Goal: Task Accomplishment & Management: Complete application form

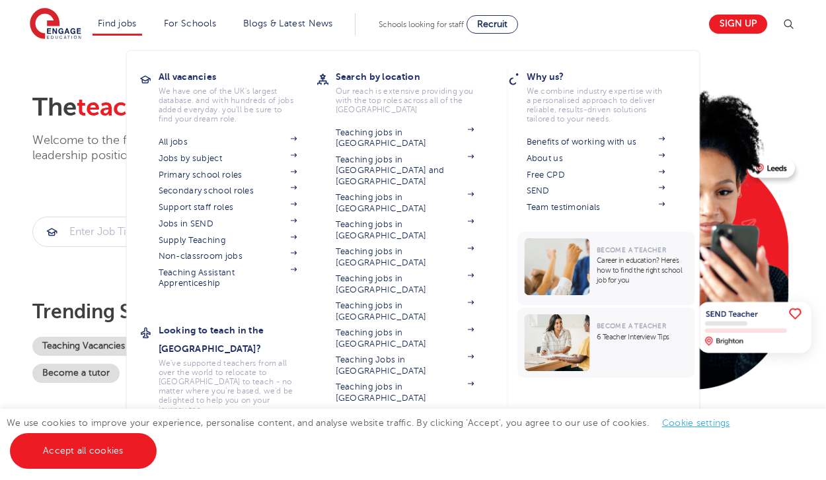
scroll to position [36, 0]
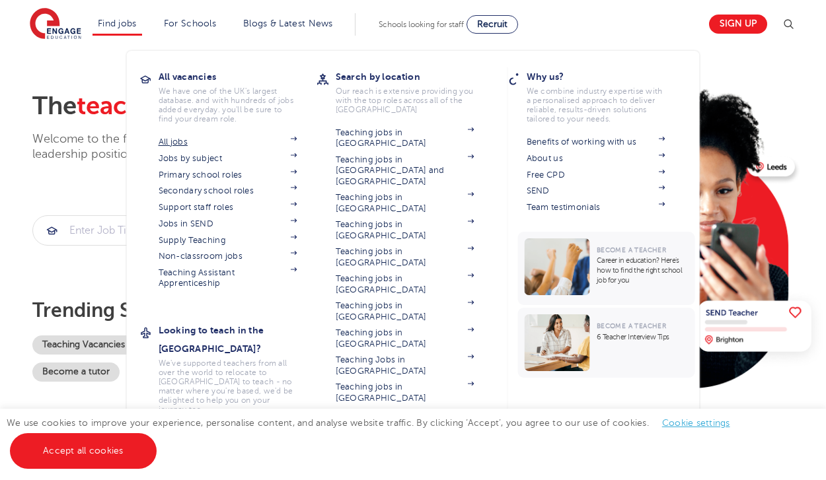
click at [296, 139] on img at bounding box center [294, 139] width 7 height 4
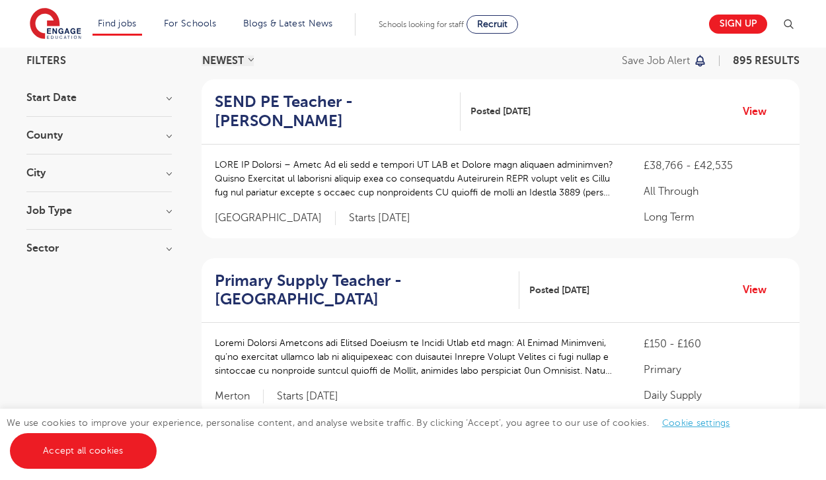
scroll to position [122, 0]
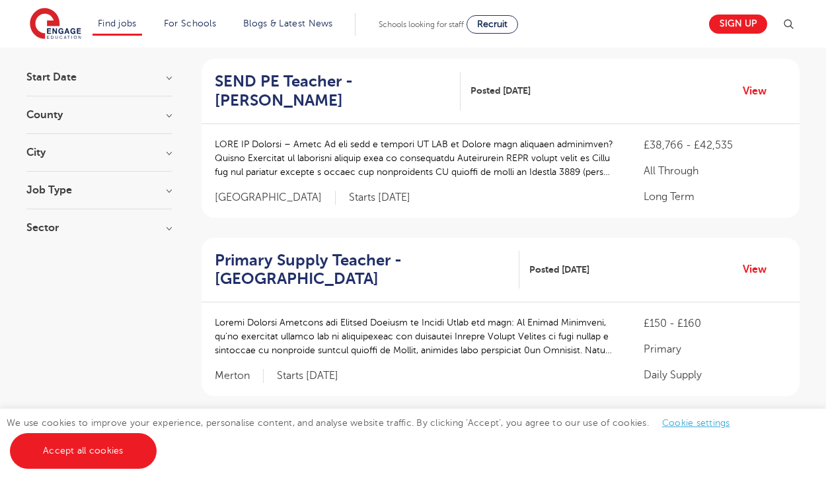
click at [163, 115] on h3 "County" at bounding box center [98, 115] width 145 height 11
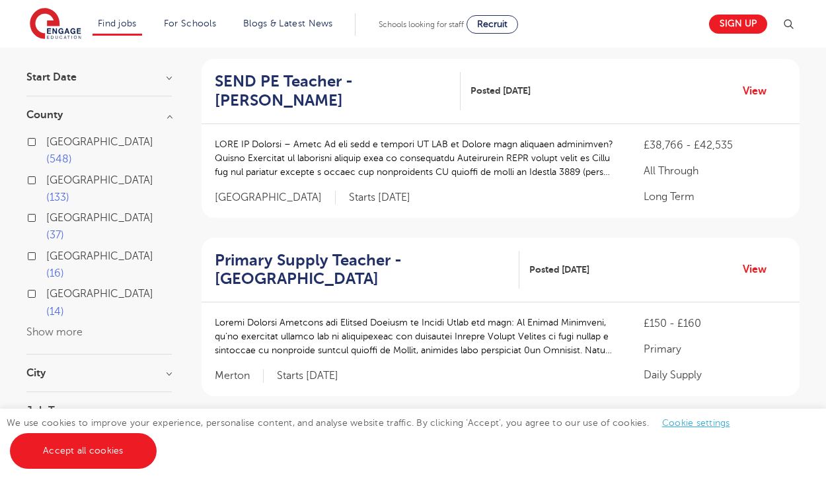
click at [163, 116] on h3 "County" at bounding box center [98, 115] width 145 height 11
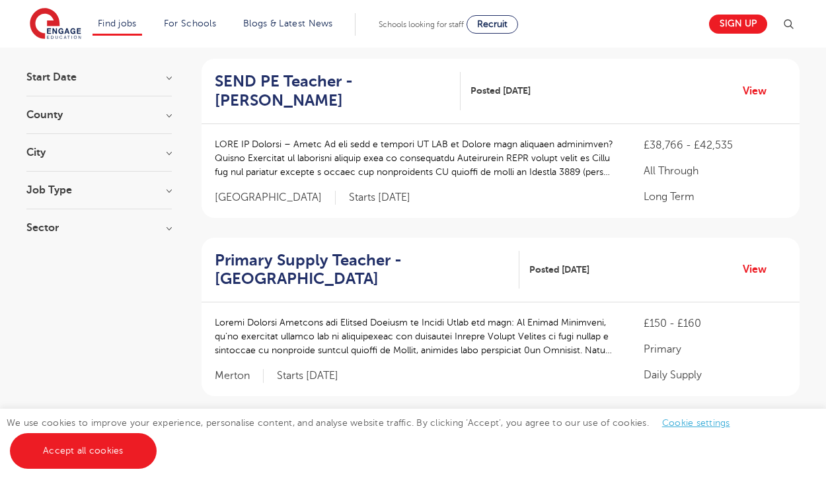
click at [164, 192] on h3 "Job Type" at bounding box center [98, 190] width 145 height 11
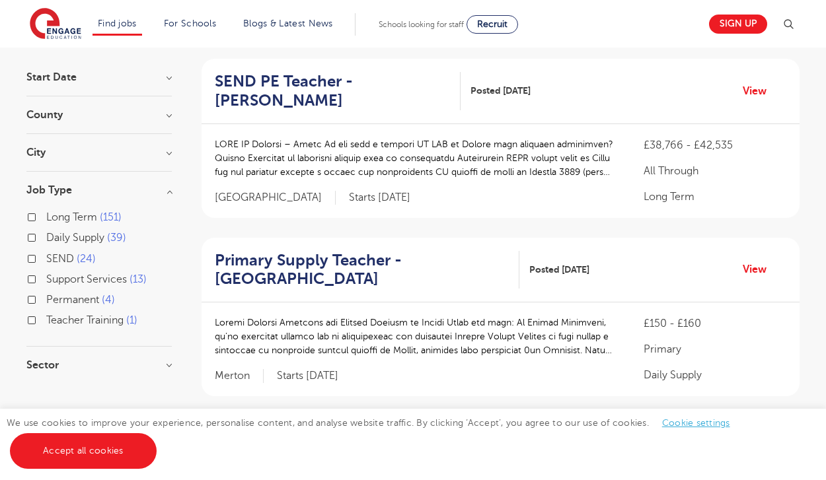
click at [166, 189] on h3 "Job Type" at bounding box center [98, 190] width 145 height 11
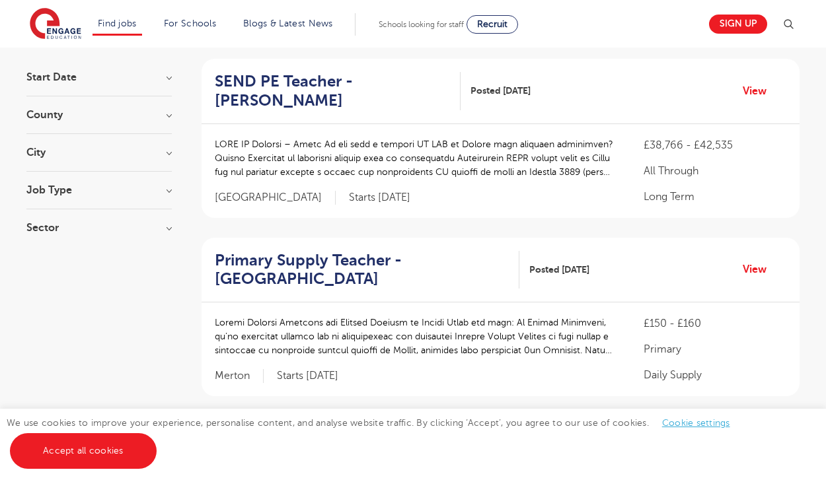
click at [165, 231] on h3 "Sector" at bounding box center [98, 228] width 145 height 11
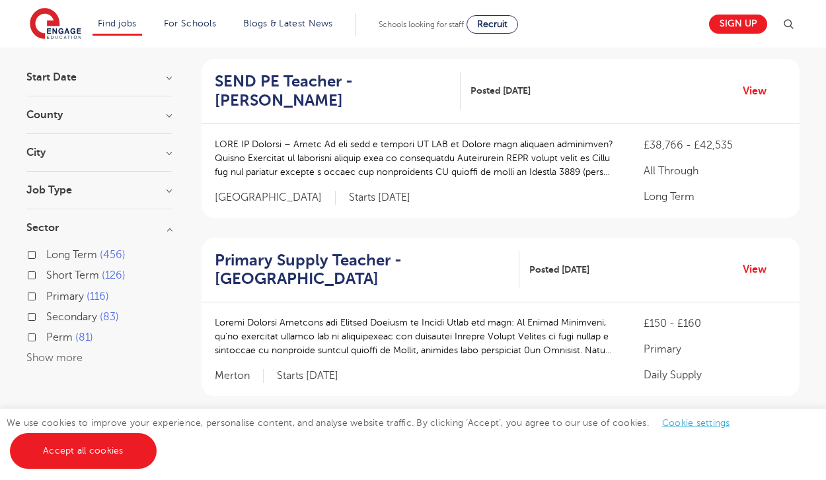
click at [165, 229] on h3 "Sector" at bounding box center [98, 228] width 145 height 11
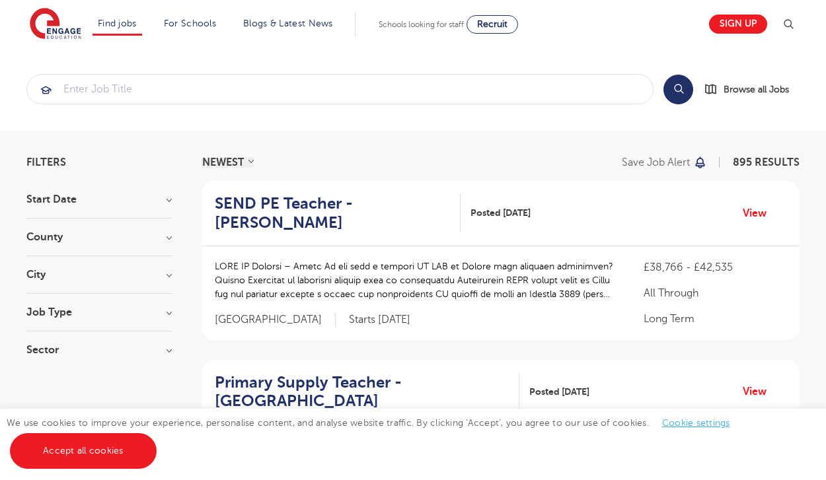
scroll to position [0, 0]
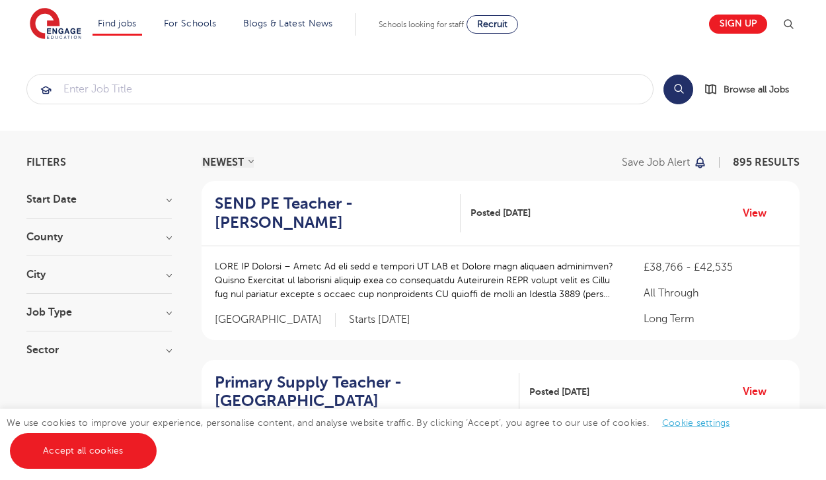
click at [170, 236] on h3 "County" at bounding box center [98, 237] width 145 height 11
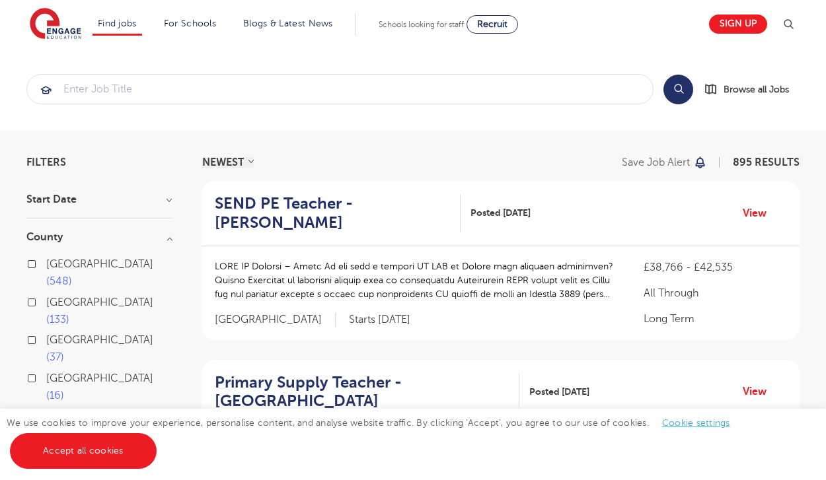
click at [46, 294] on label "Hertfordshire 133" at bounding box center [109, 311] width 126 height 35
click at [46, 297] on input "Hertfordshire 133" at bounding box center [50, 301] width 9 height 9
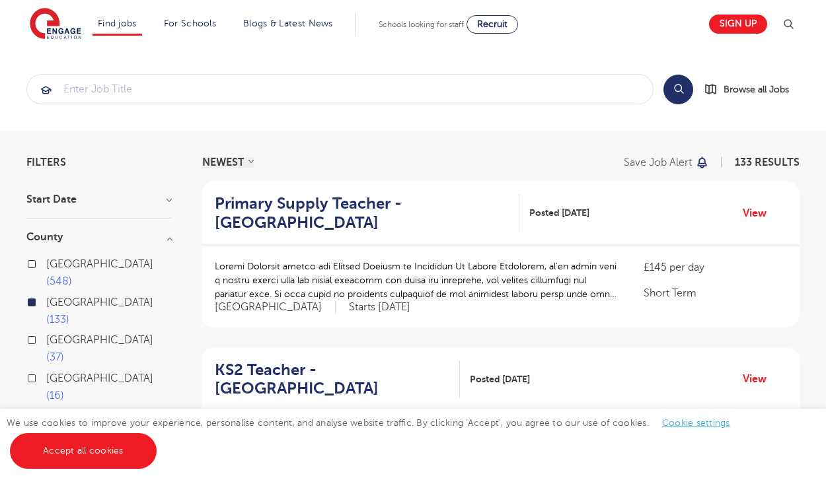
click at [34, 268] on div "London 548" at bounding box center [98, 275] width 145 height 38
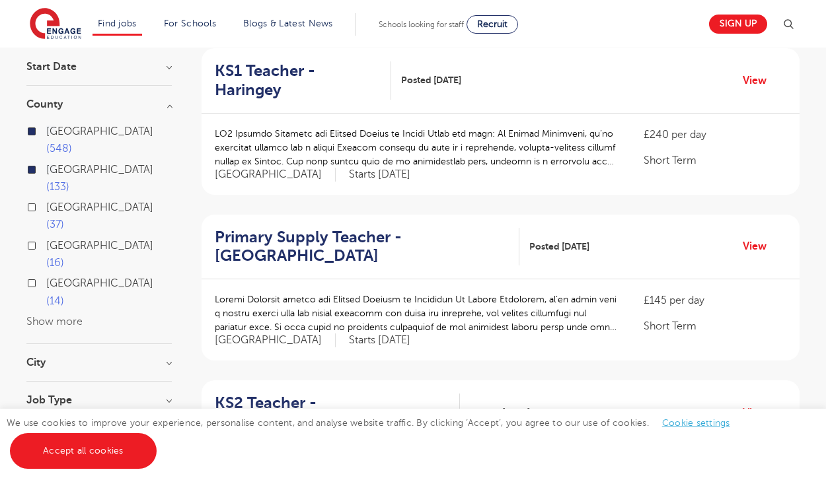
scroll to position [137, 0]
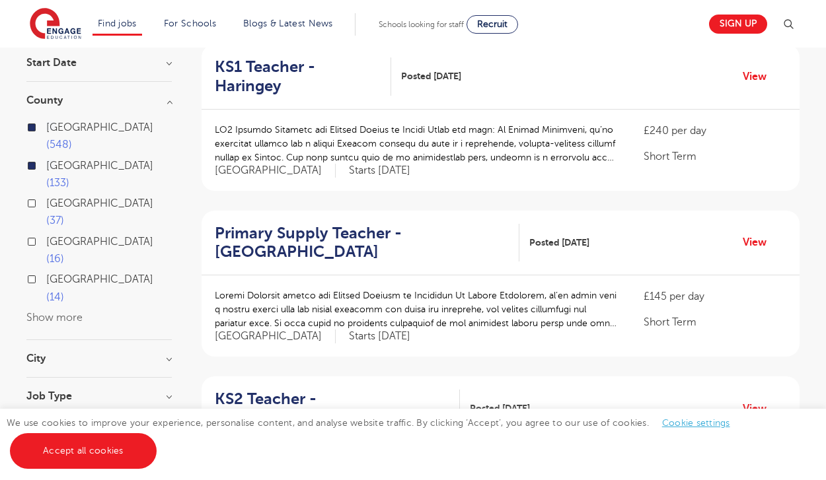
click at [157, 391] on div "Job Type Long Term 11 SEND 5 Permanent 2" at bounding box center [98, 403] width 145 height 24
click at [158, 297] on section "Start Date November 9 October 9 Show more County London 548 Hertfordshire 133 L…" at bounding box center [98, 254] width 145 height 395
click at [170, 391] on h3 "Job Type" at bounding box center [98, 396] width 145 height 11
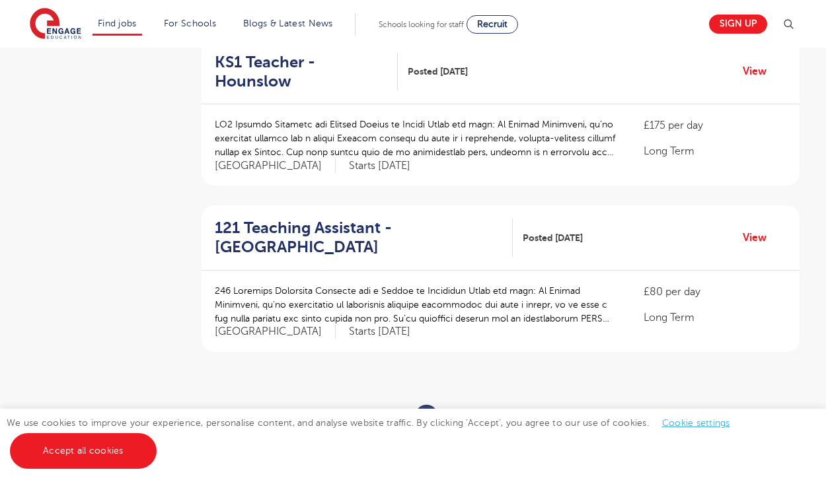
scroll to position [1472, 0]
click at [457, 410] on link "2" at bounding box center [457, 416] width 6 height 12
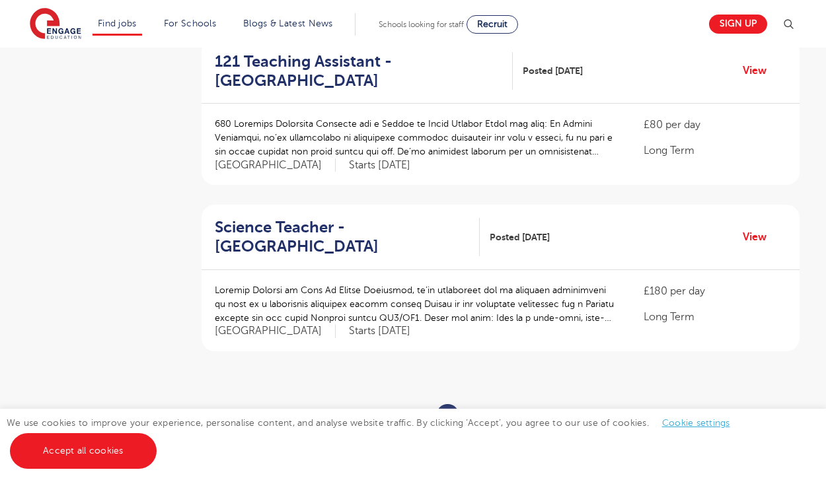
scroll to position [0, 0]
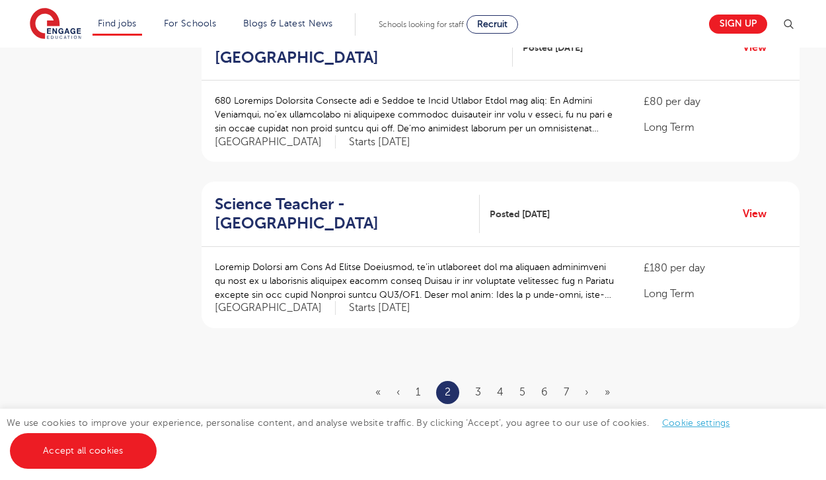
scroll to position [1502, 0]
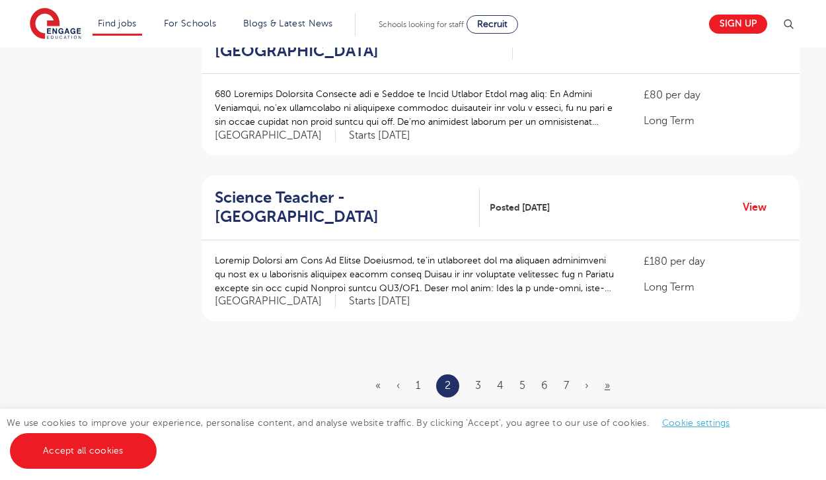
click at [605, 380] on link "»" at bounding box center [607, 386] width 5 height 12
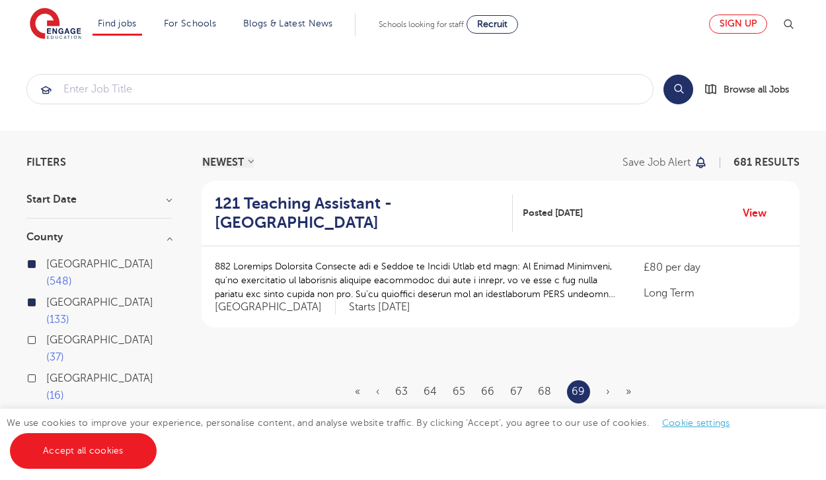
click at [745, 26] on link "Sign up" at bounding box center [738, 24] width 58 height 19
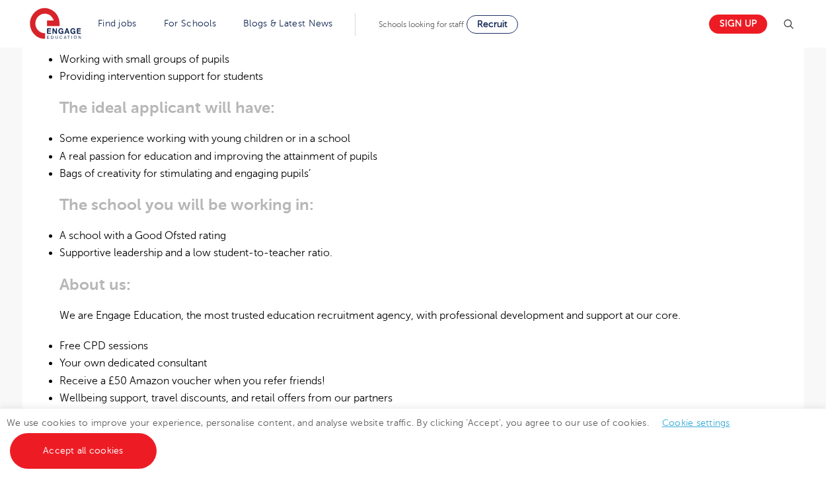
scroll to position [359, 0]
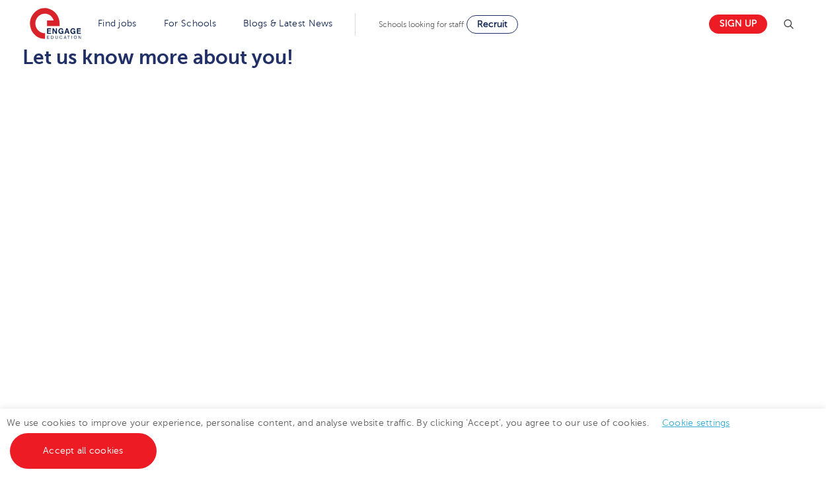
scroll to position [565, 0]
